Goal: Task Accomplishment & Management: Manage account settings

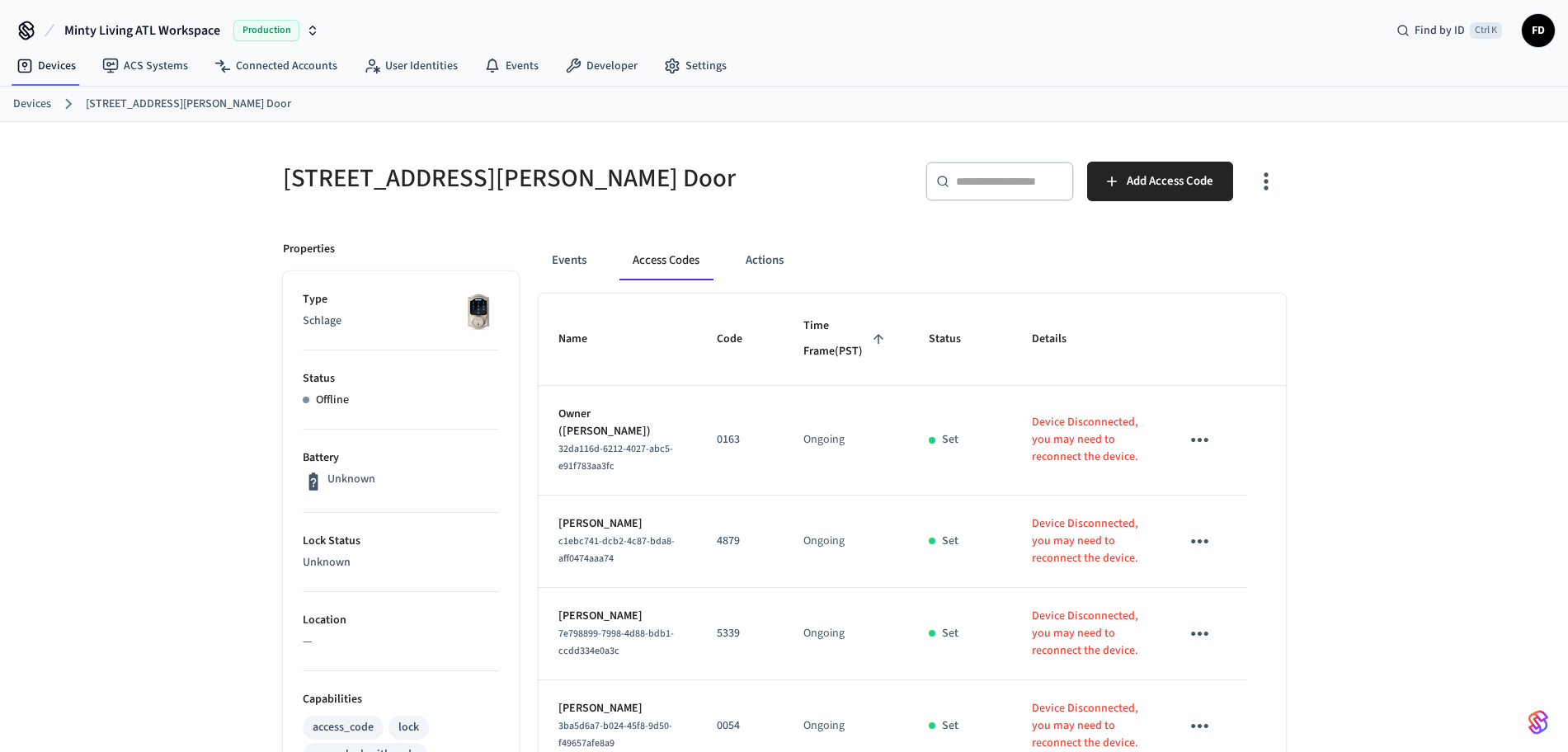
click at [28, 101] on link "Devices" at bounding box center [32, 105] width 38 height 18
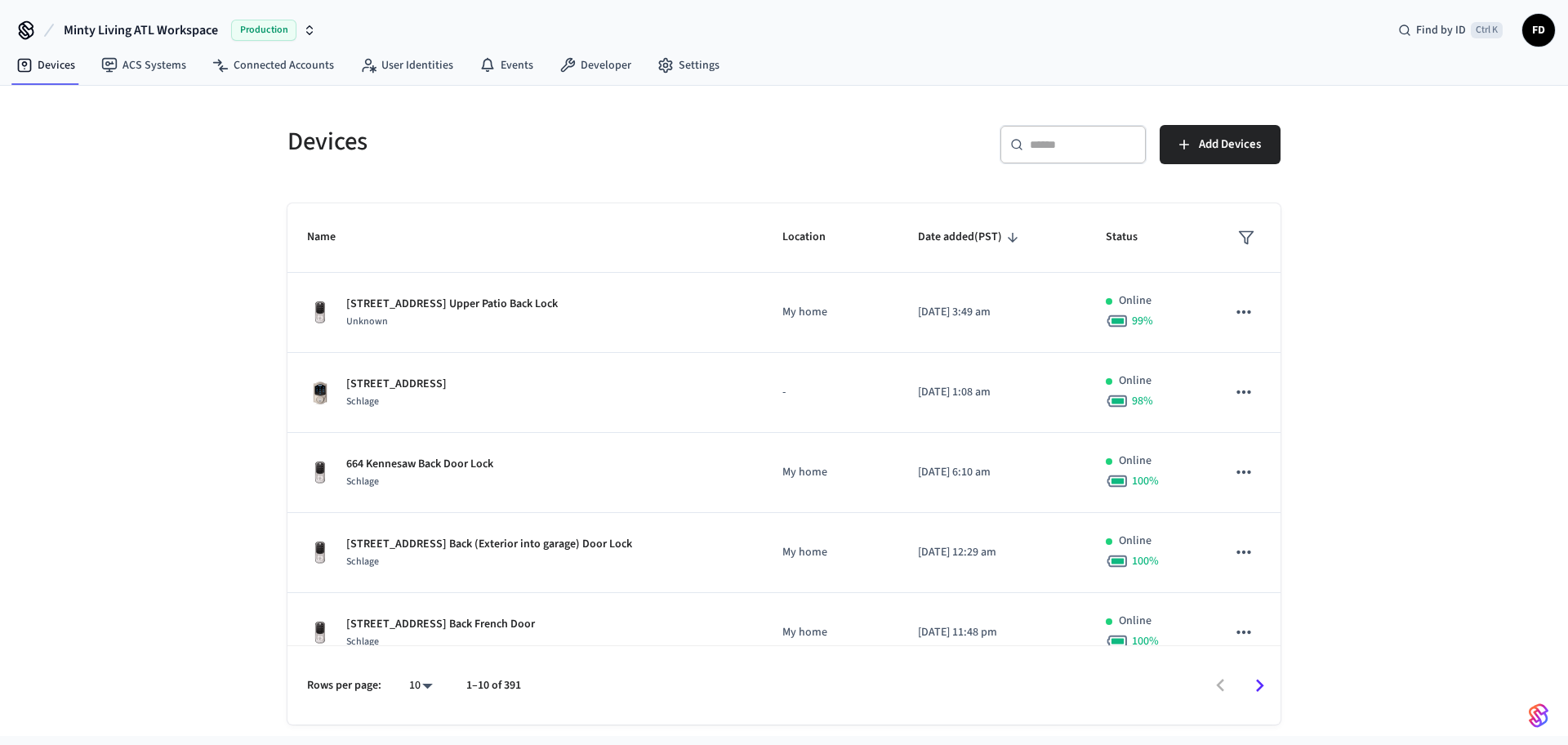
click at [1038, 161] on div "​ ​" at bounding box center [1073, 144] width 147 height 39
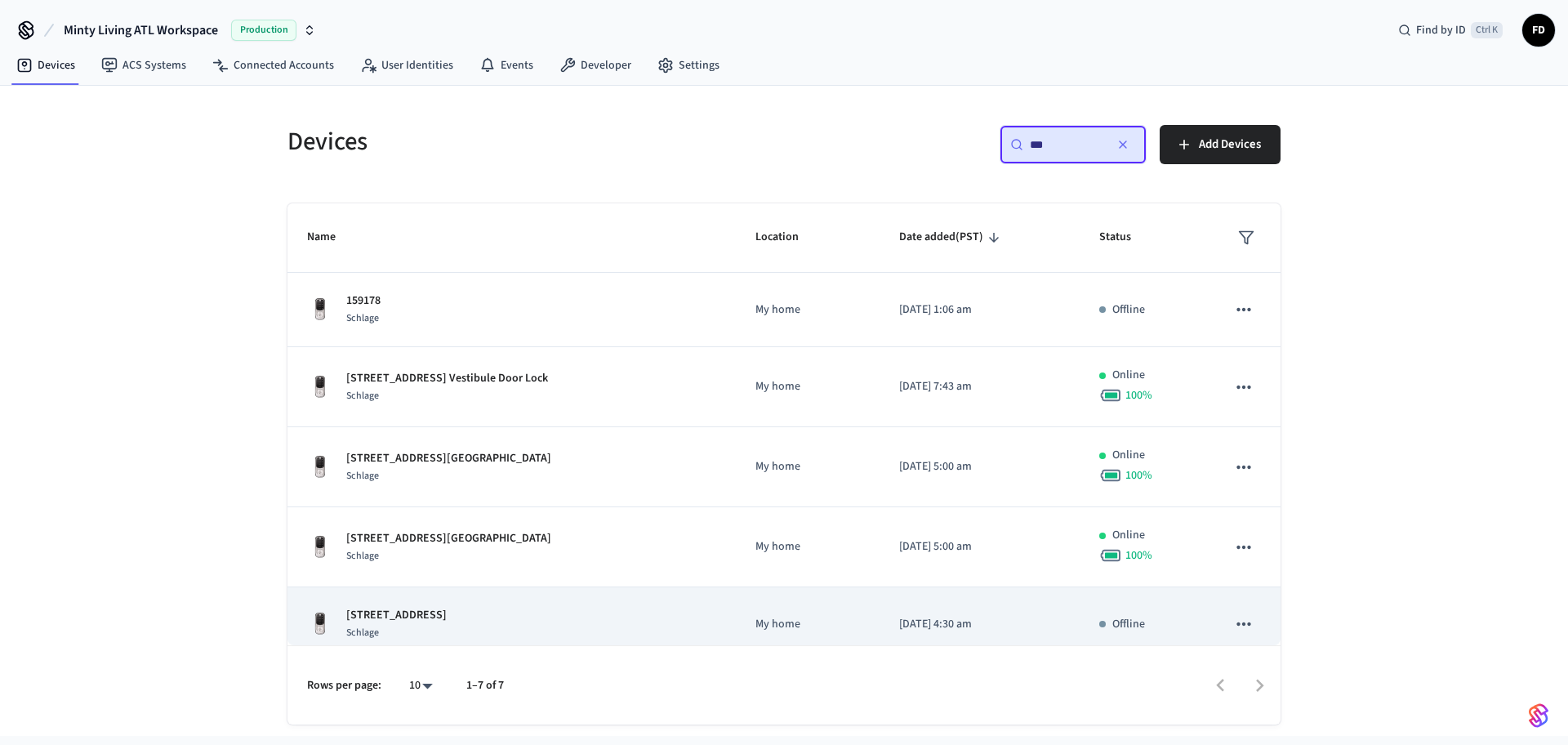
type input "***"
click at [566, 627] on div "[STREET_ADDRESS] Back Lock Schlage" at bounding box center [511, 624] width 409 height 34
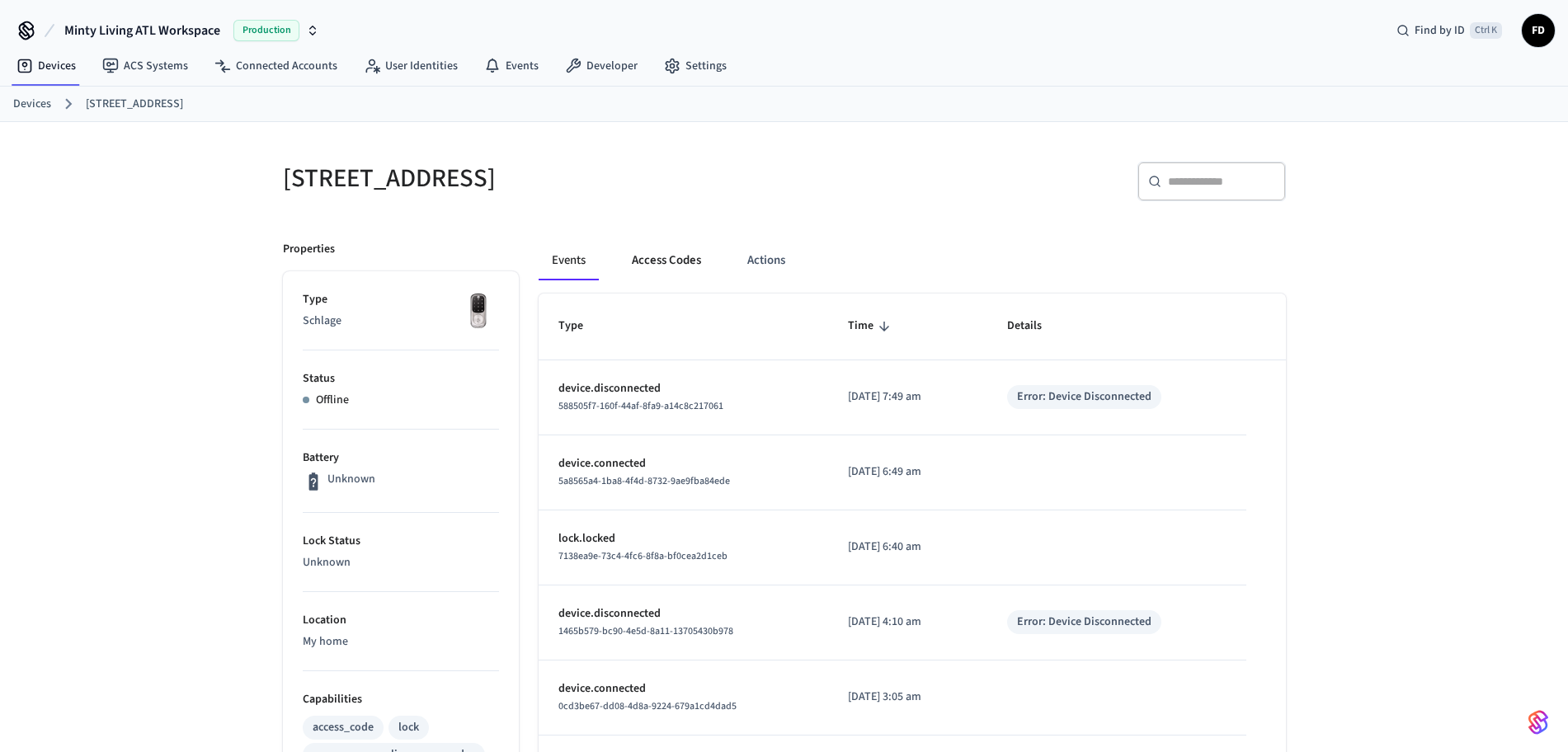
click at [681, 260] on button "Access Codes" at bounding box center [666, 260] width 96 height 40
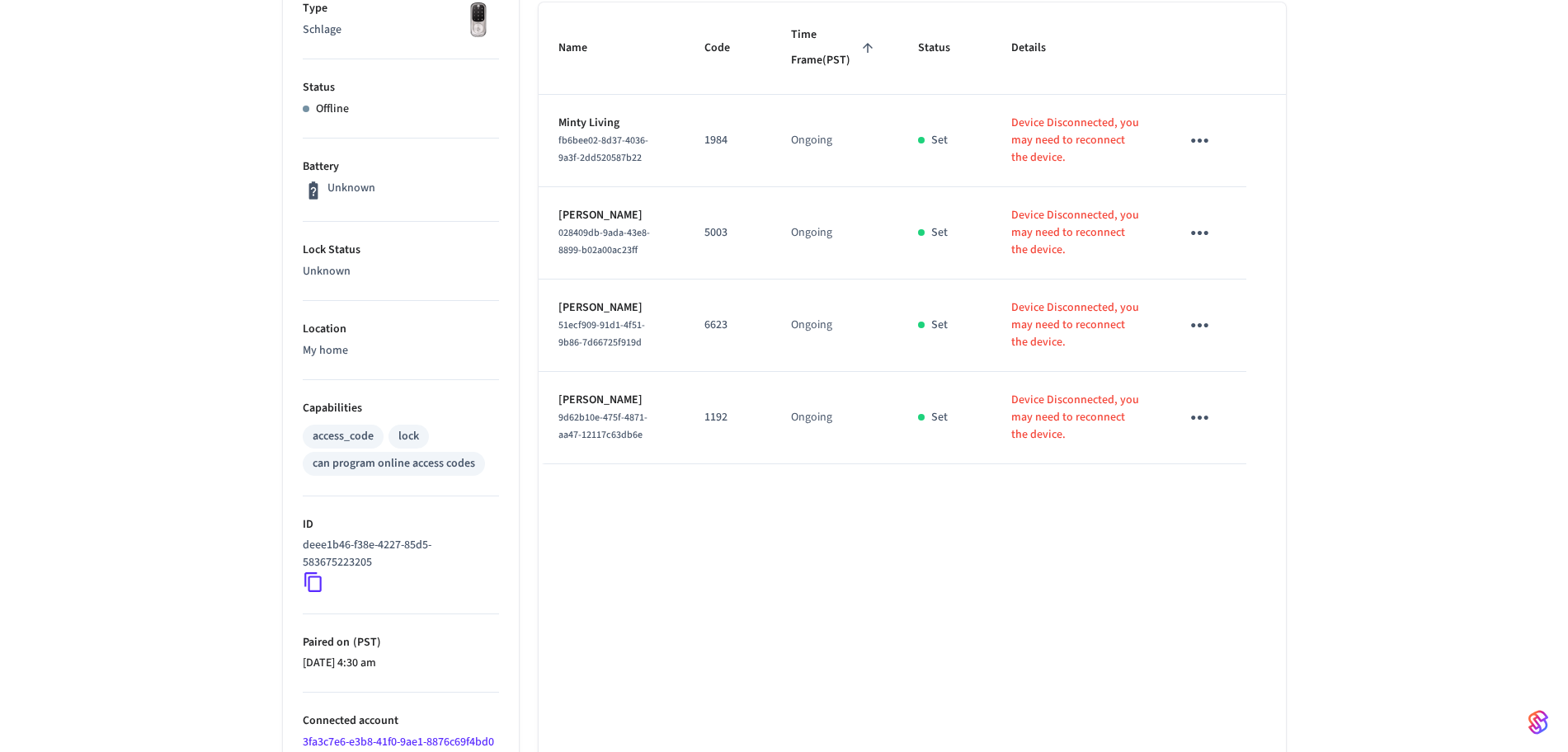
scroll to position [291, 0]
click at [195, 127] on div "[STREET_ADDRESS] Back Lock ​ ​ Add Access Code Properties Type Schlage Status O…" at bounding box center [784, 380] width 1568 height 1098
click at [308, 595] on li "ID deee1b46-f38e-4227-85d5-583675223205" at bounding box center [401, 557] width 196 height 118
click at [310, 589] on icon at bounding box center [314, 583] width 21 height 21
click at [314, 579] on icon at bounding box center [314, 583] width 21 height 21
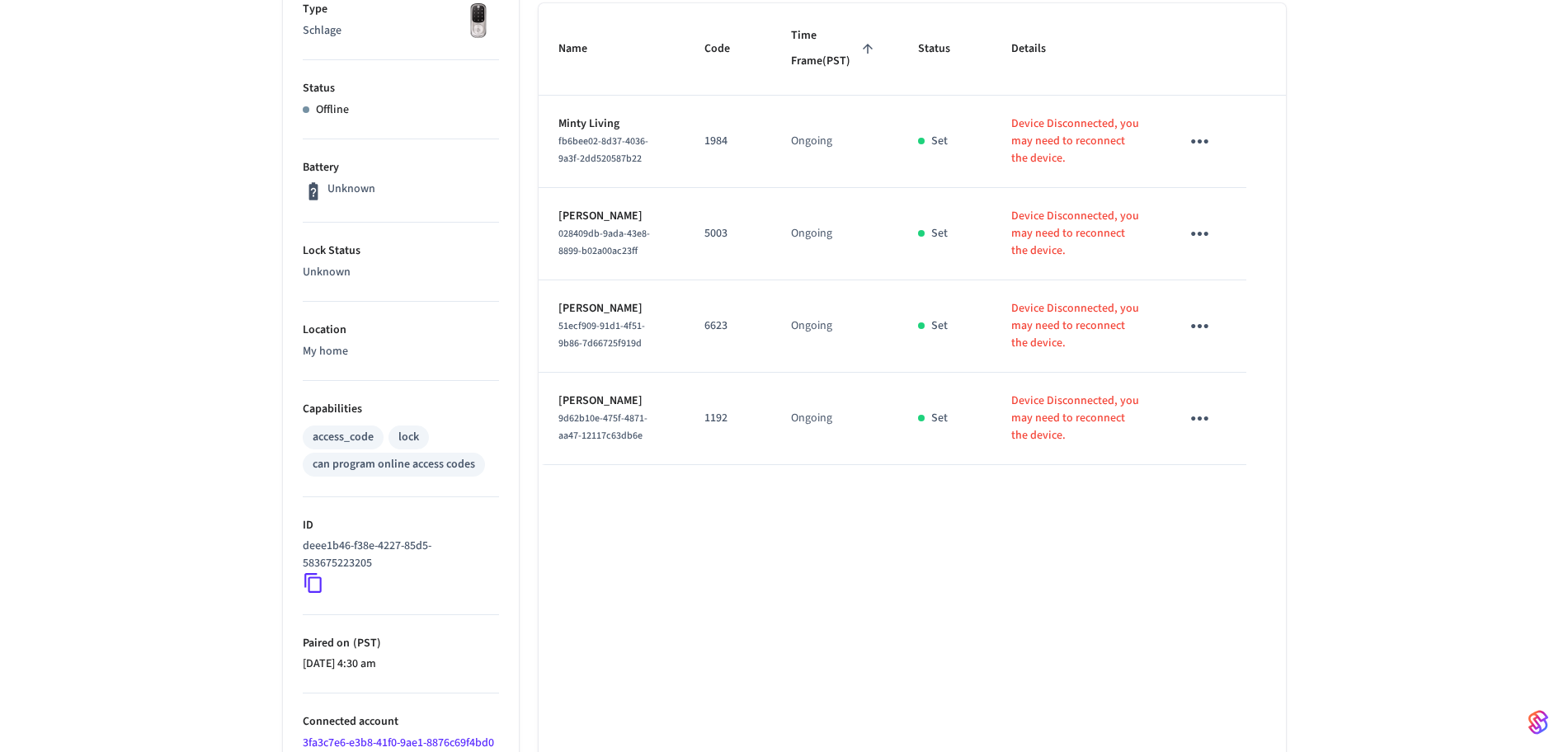
click at [314, 579] on icon at bounding box center [314, 583] width 21 height 21
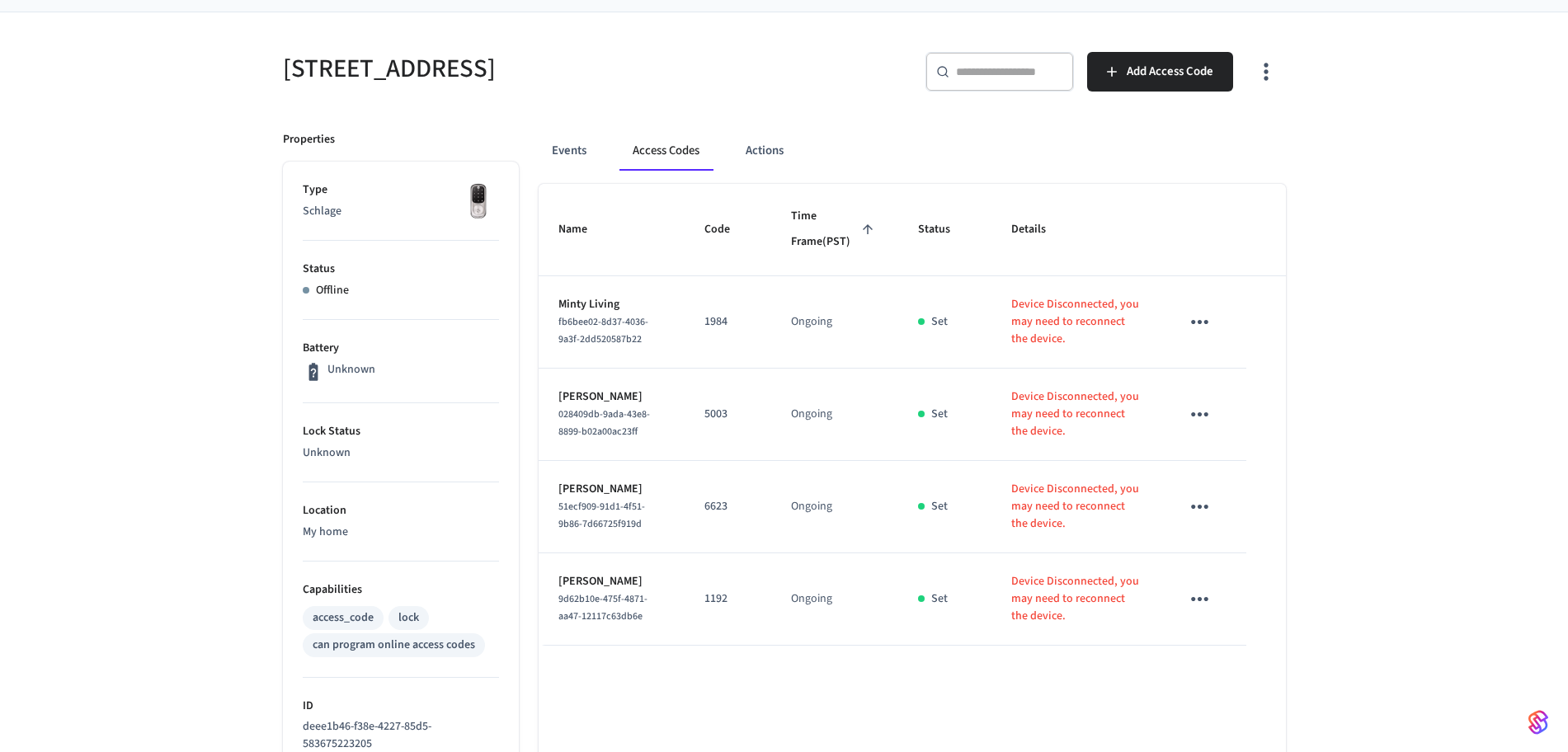
scroll to position [109, 0]
click at [1313, 436] on div "[STREET_ADDRESS] Back Lock ​ ​ Add Access Code Properties Type Schlage Status O…" at bounding box center [784, 562] width 1568 height 1098
